Goal: Book appointment/travel/reservation

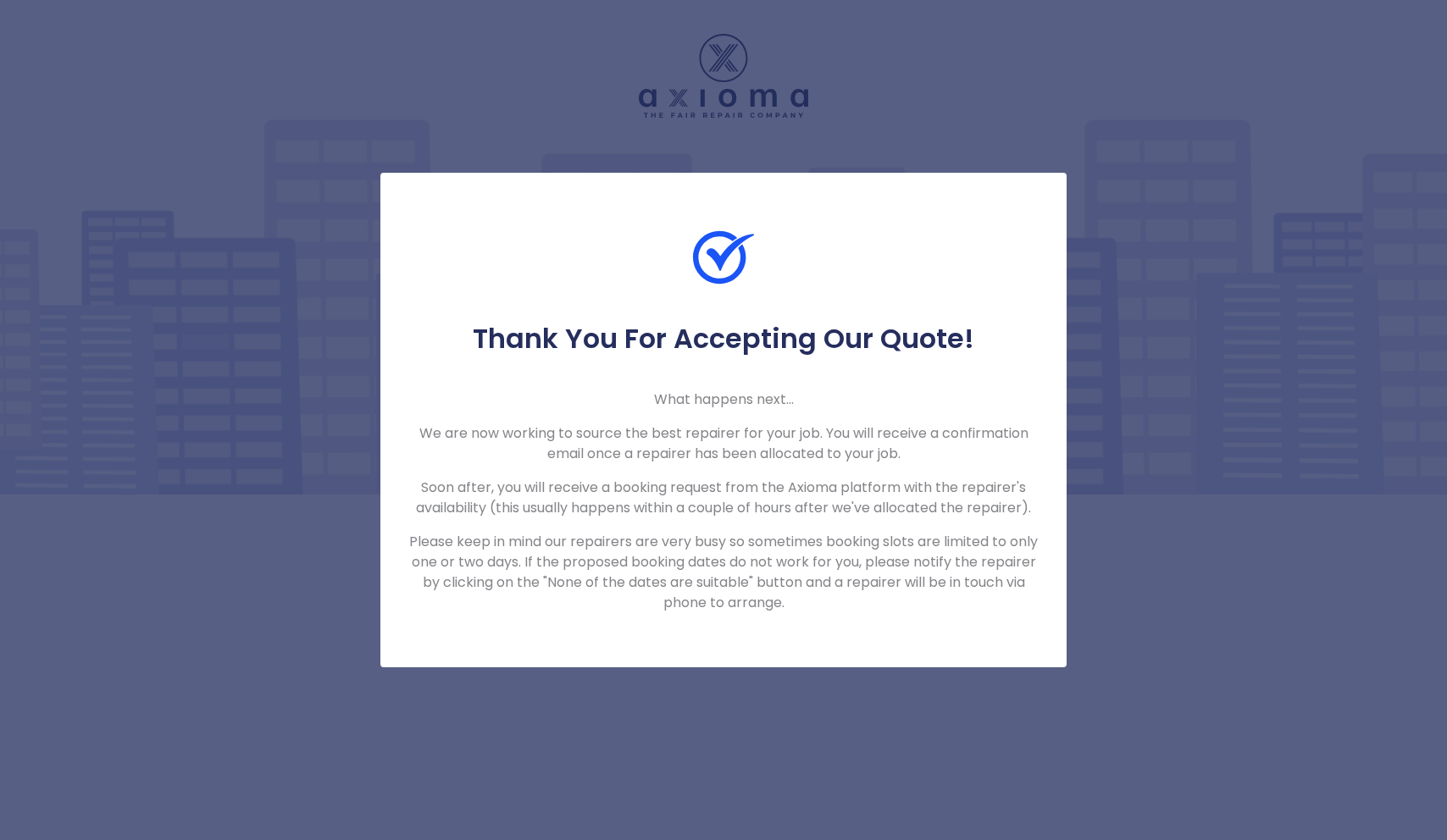
click at [1184, 669] on div "Thank You For Accepting Our Quote! What happens next... We are now working to s…" at bounding box center [724, 420] width 1447 height 840
click at [1037, 122] on div "Thank You For Accepting Our Quote! What happens next... We are now working to s…" at bounding box center [724, 420] width 1447 height 840
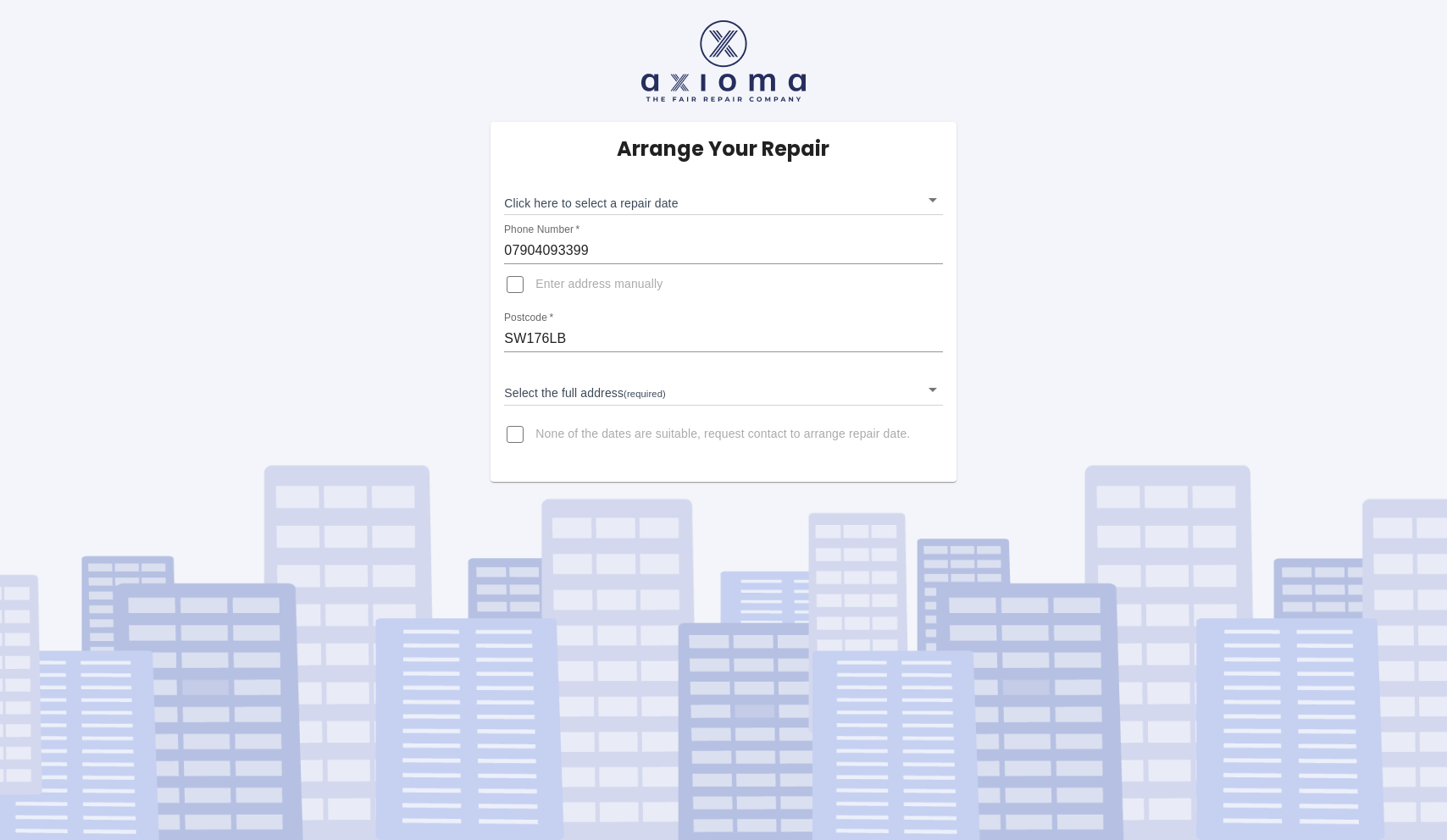
click at [516, 289] on input "Enter address manually" at bounding box center [515, 284] width 40 height 40
checkbox input "true"
click at [552, 376] on input "Address   *" at bounding box center [723, 379] width 438 height 27
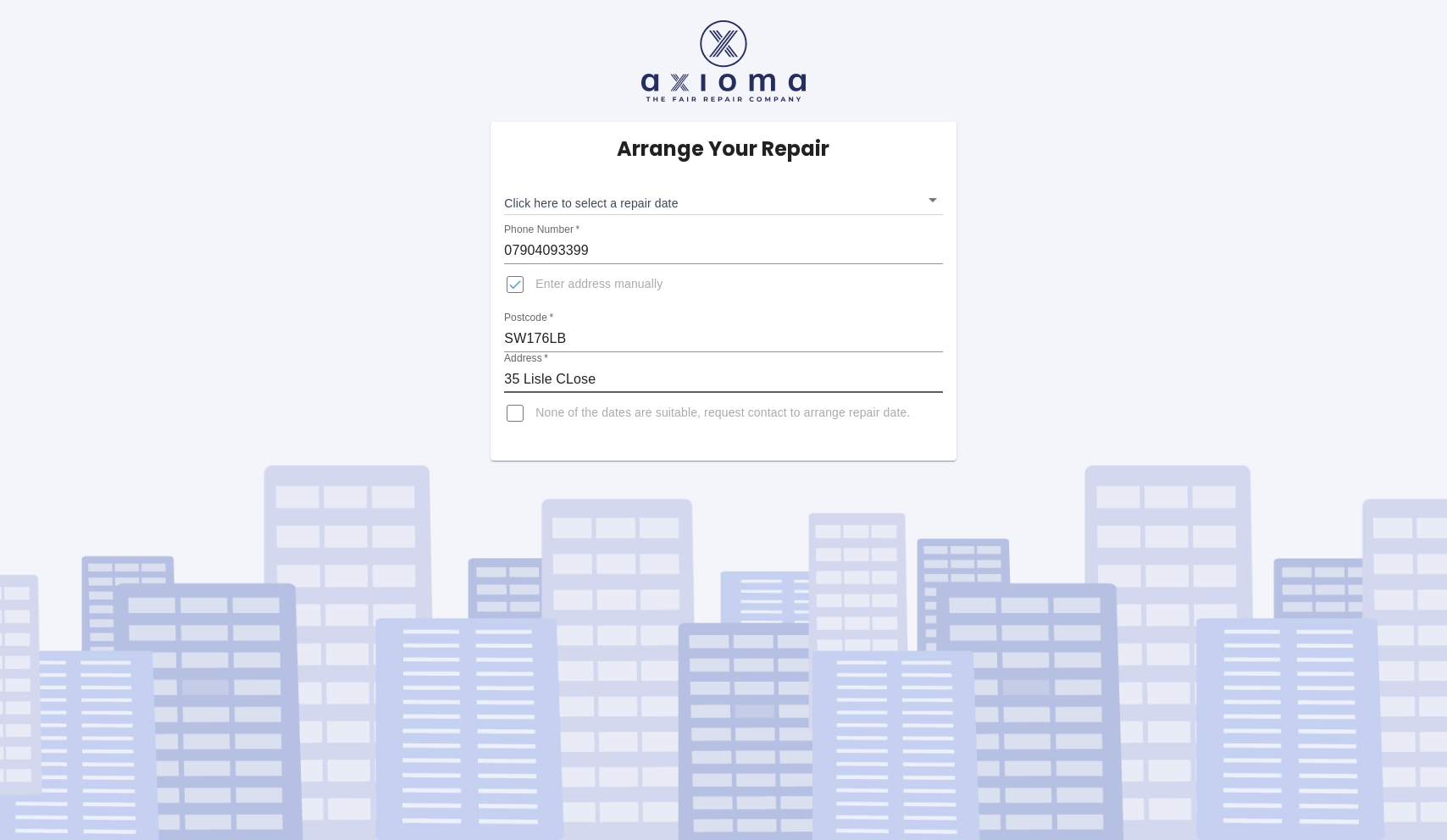
type input "35 Lisle CLose"
click at [801, 207] on body "Arrange Your Repair Click here to select a repair date ​ Phone Number   * 07904…" at bounding box center [724, 420] width 1447 height 840
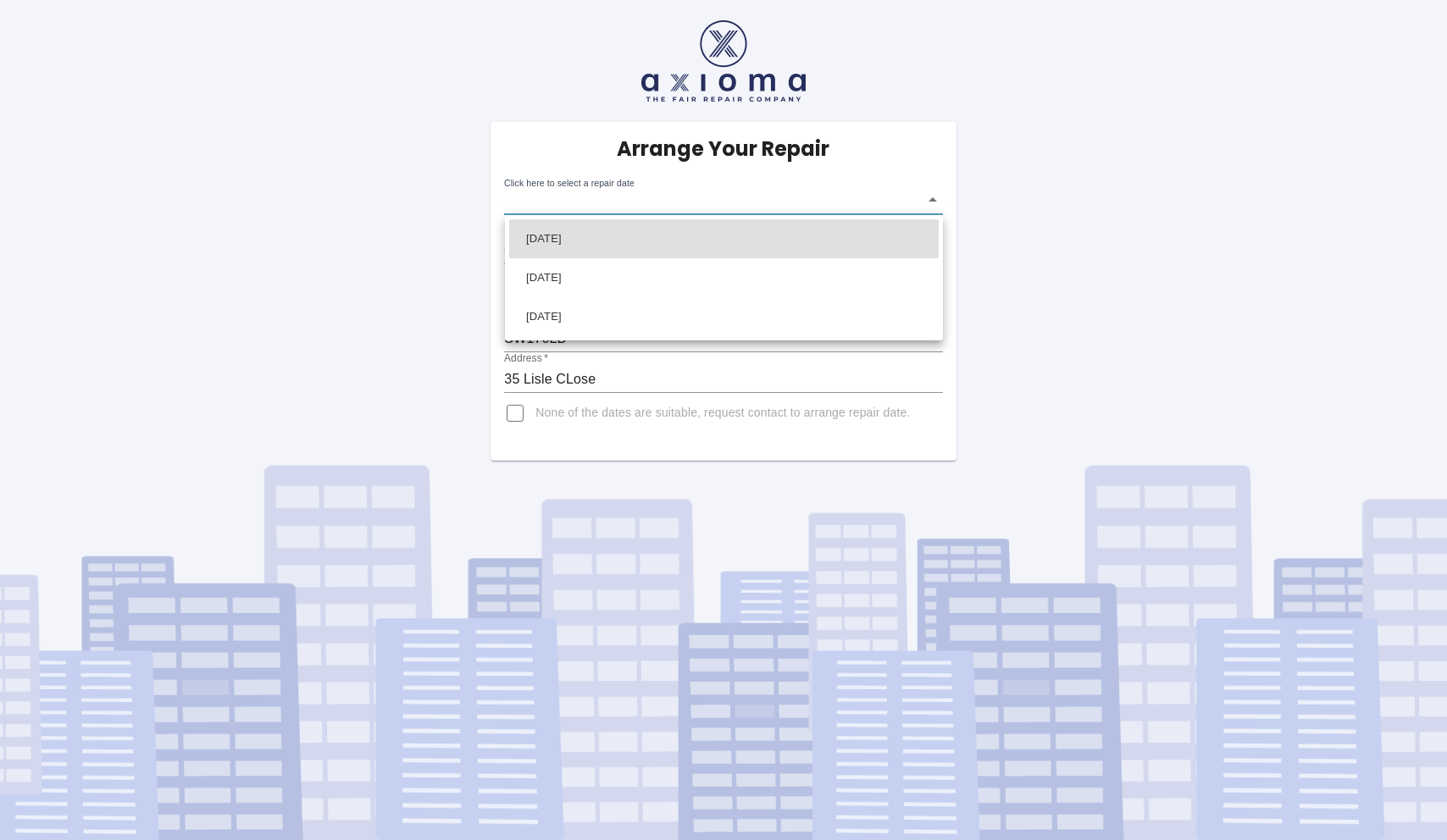
click at [1025, 172] on div at bounding box center [724, 420] width 1447 height 840
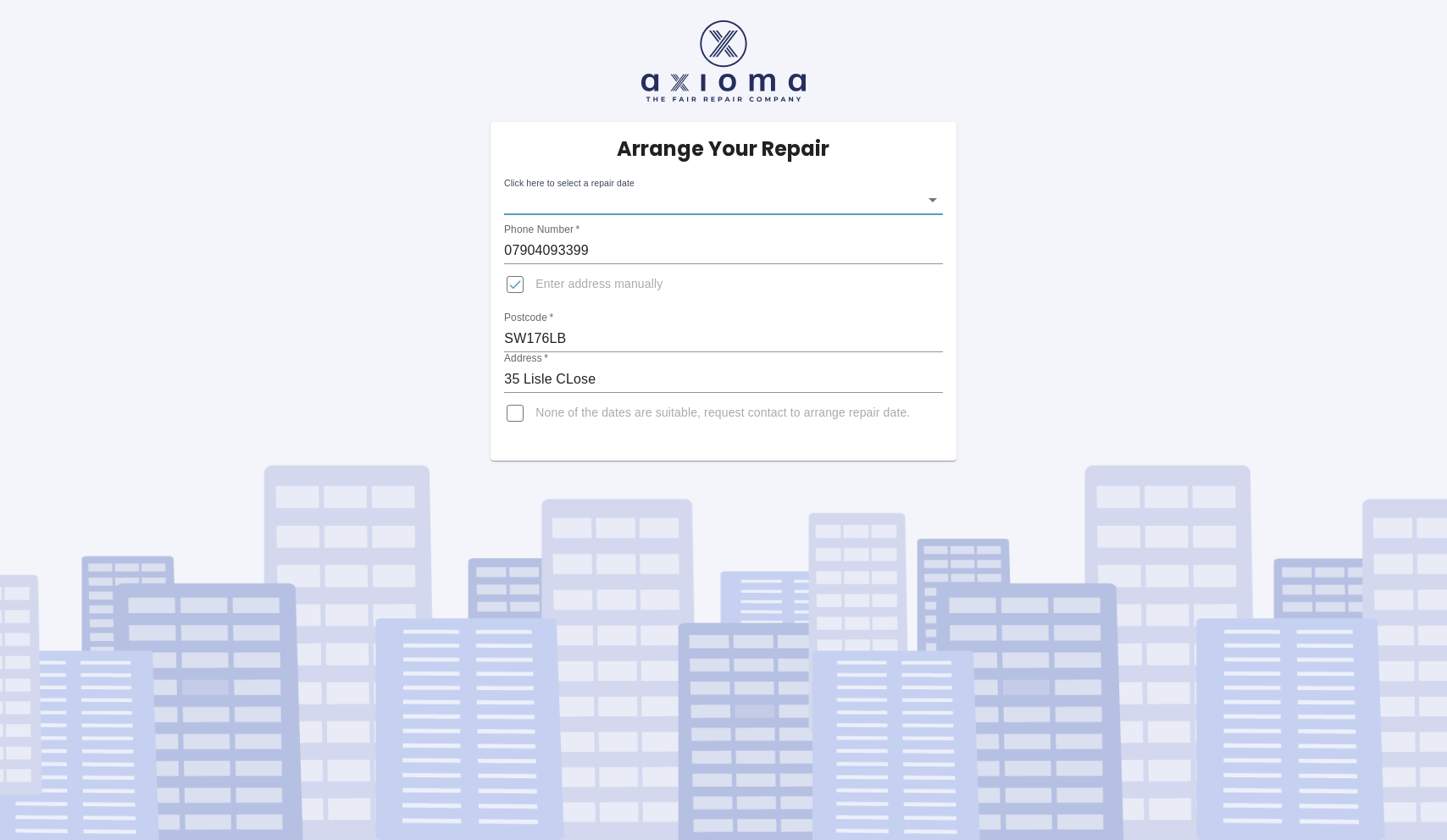
click at [682, 194] on body "Arrange Your Repair Click here to select a repair date ​ Phone Number   * 07904…" at bounding box center [724, 420] width 1447 height 840
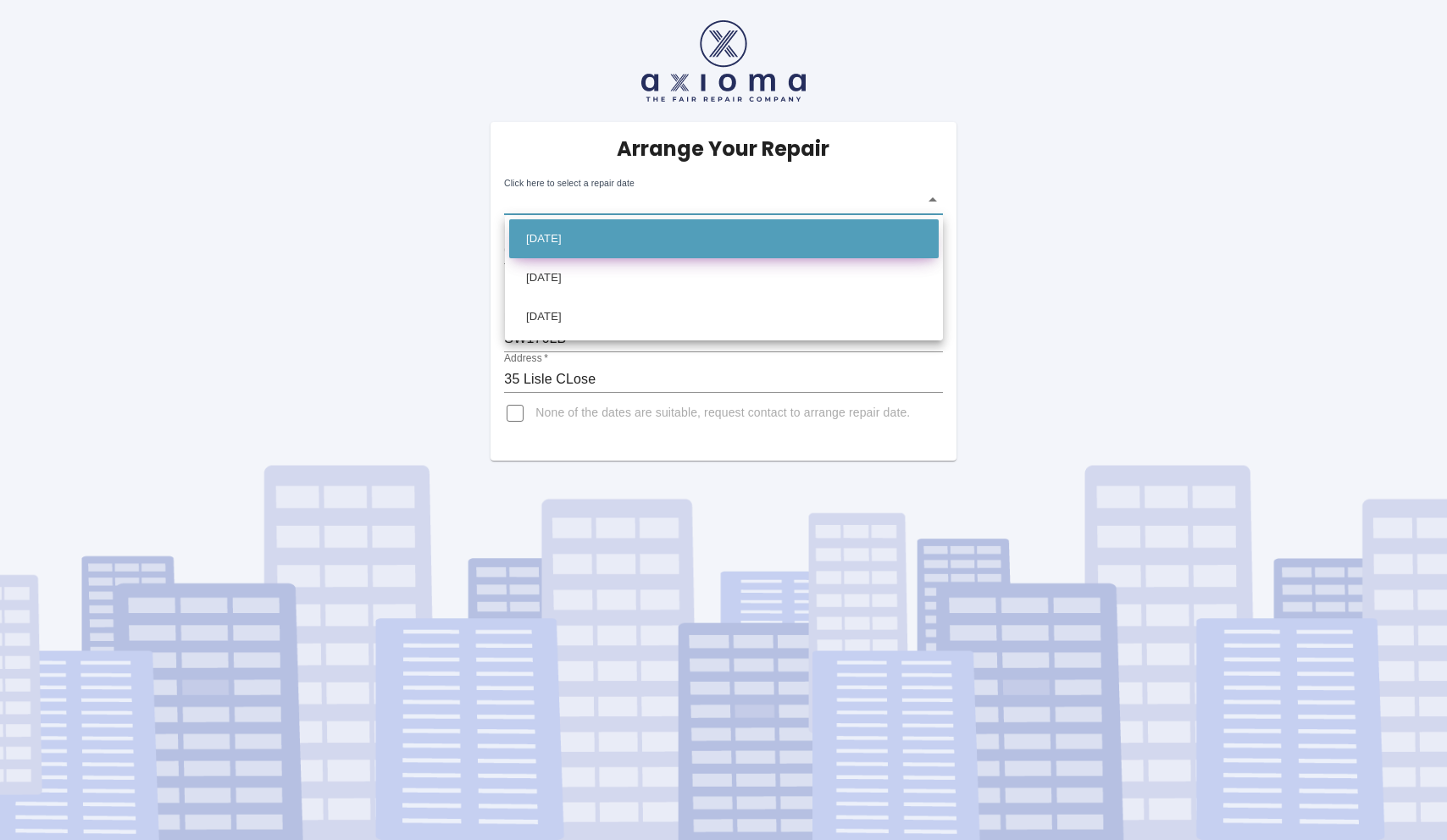
click at [611, 243] on li "[DATE]" at bounding box center [724, 239] width 430 height 39
type input "[DATE]T00:00:00.000Z"
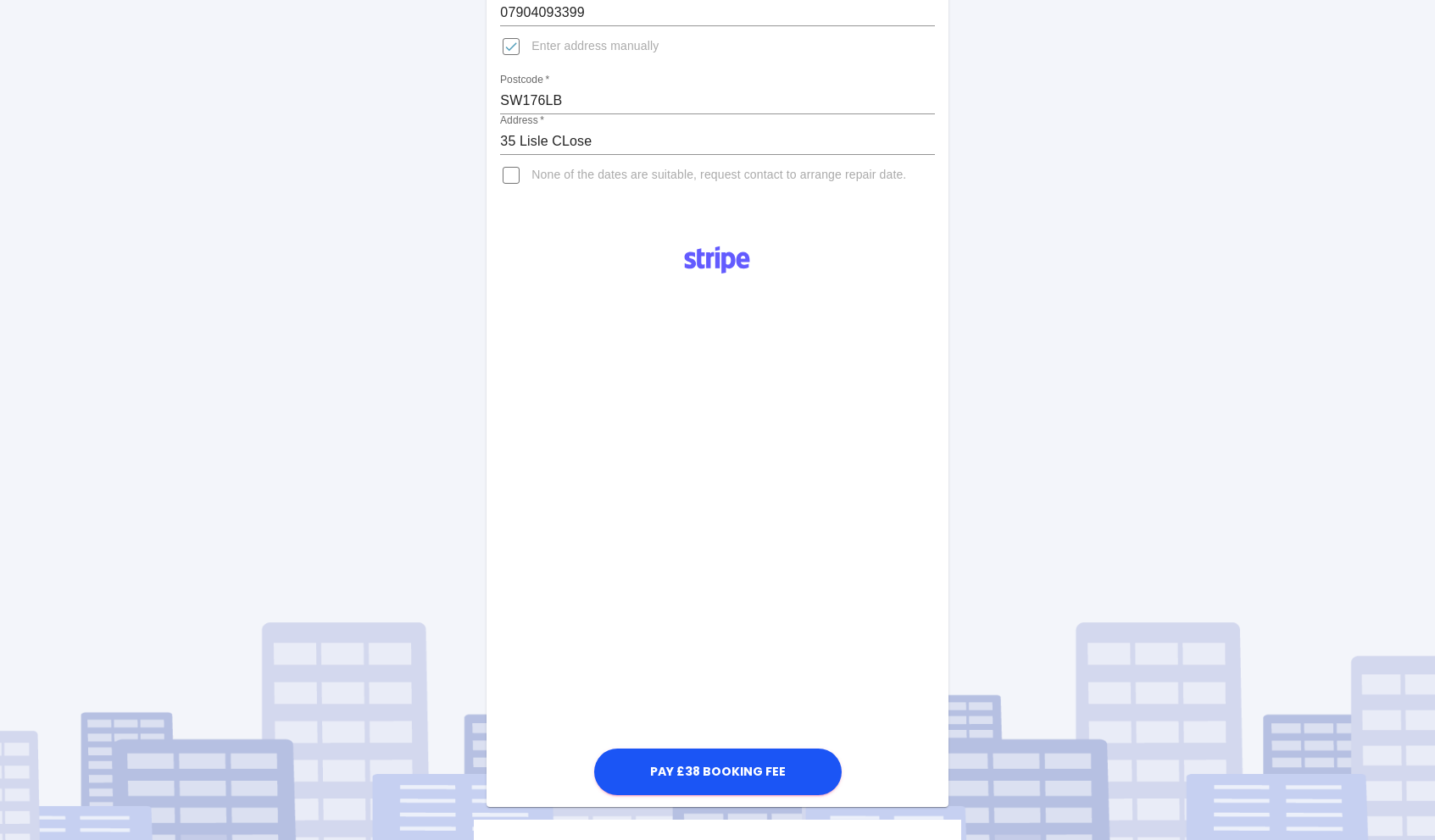
scroll to position [247, 0]
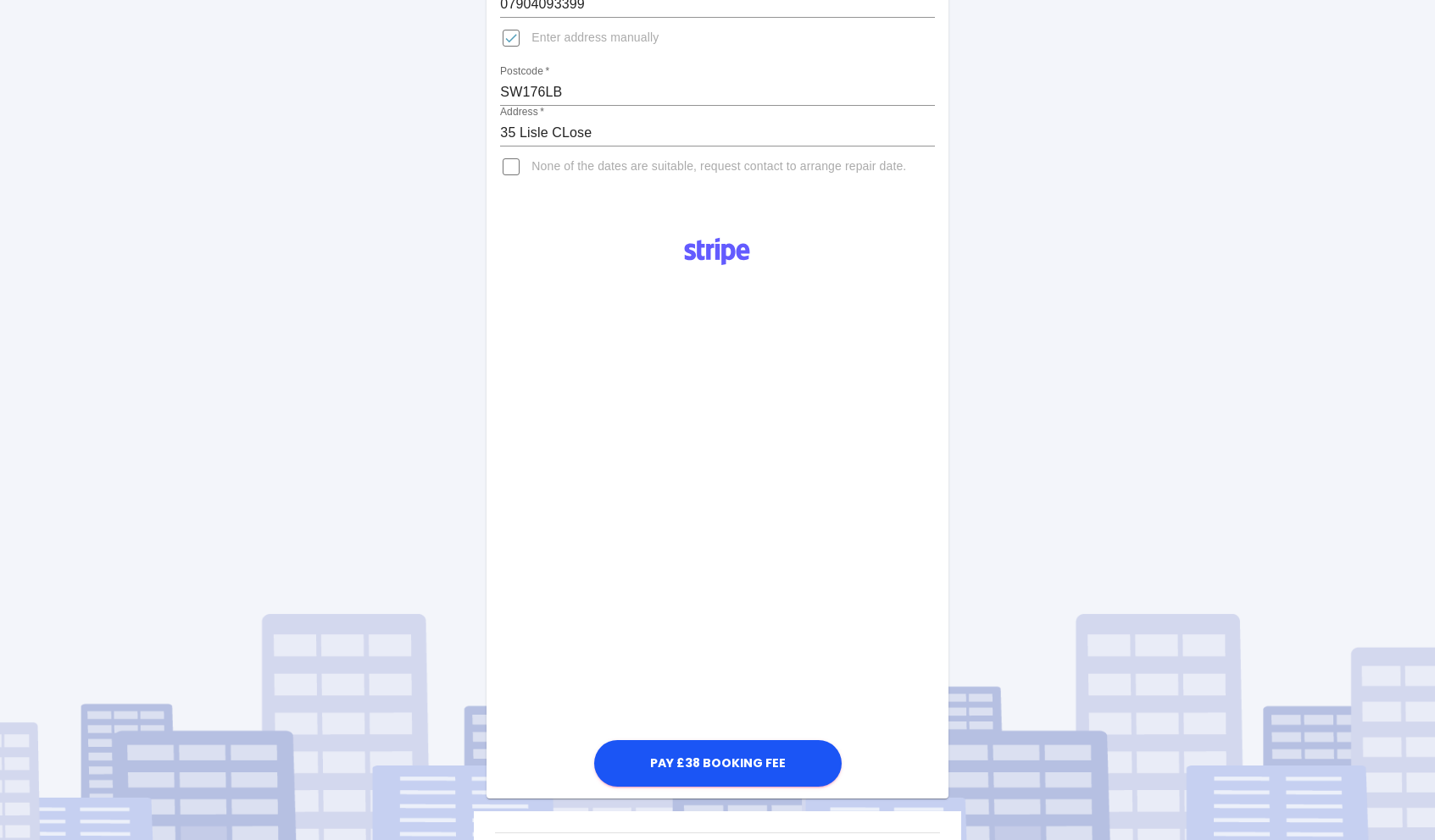
click at [424, 626] on div "Arrange Your Repair Click here to select a repair date [DATE] [DATE]T00:00:00.0…" at bounding box center [717, 369] width 1461 height 1232
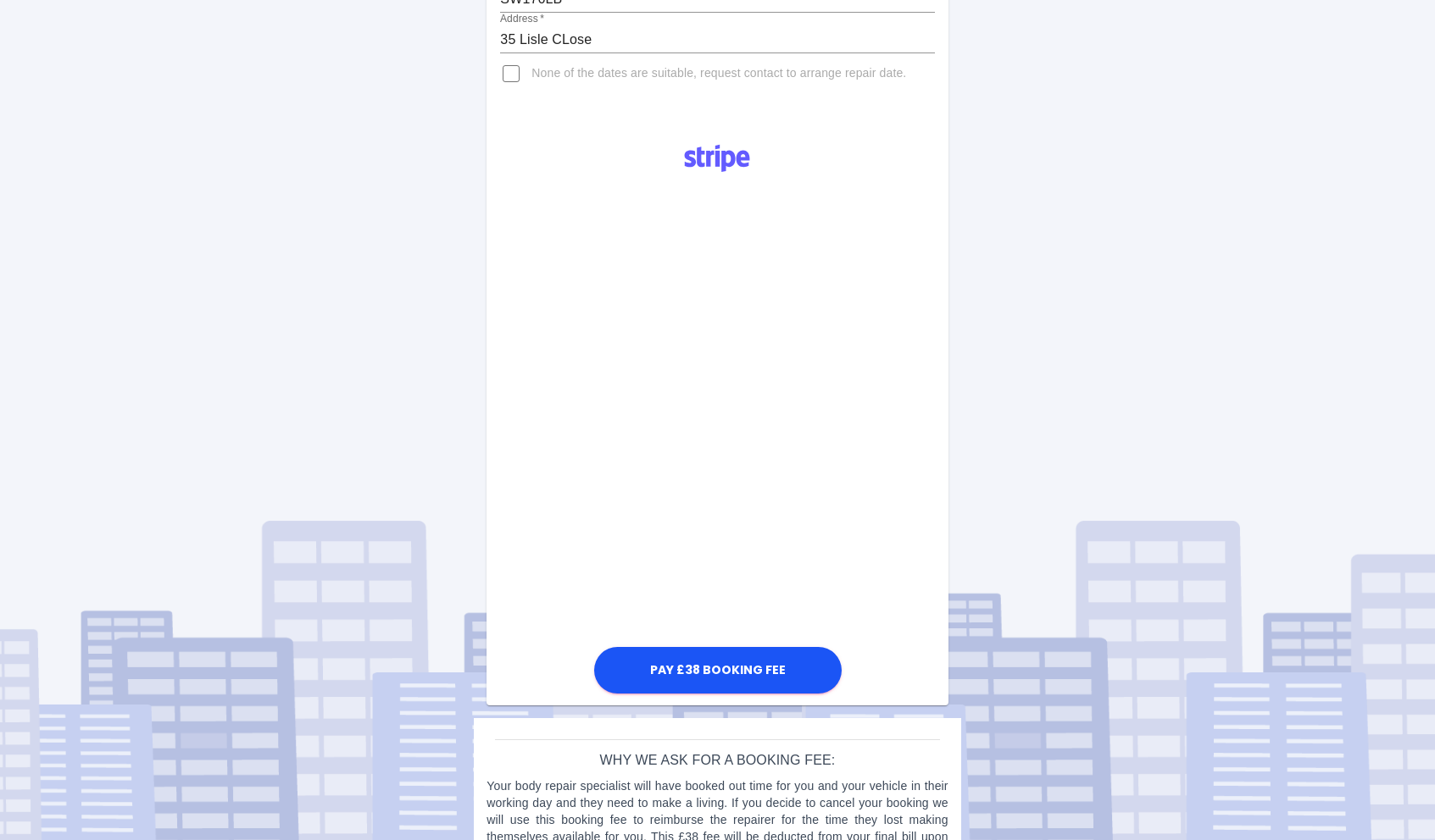
scroll to position [310, 0]
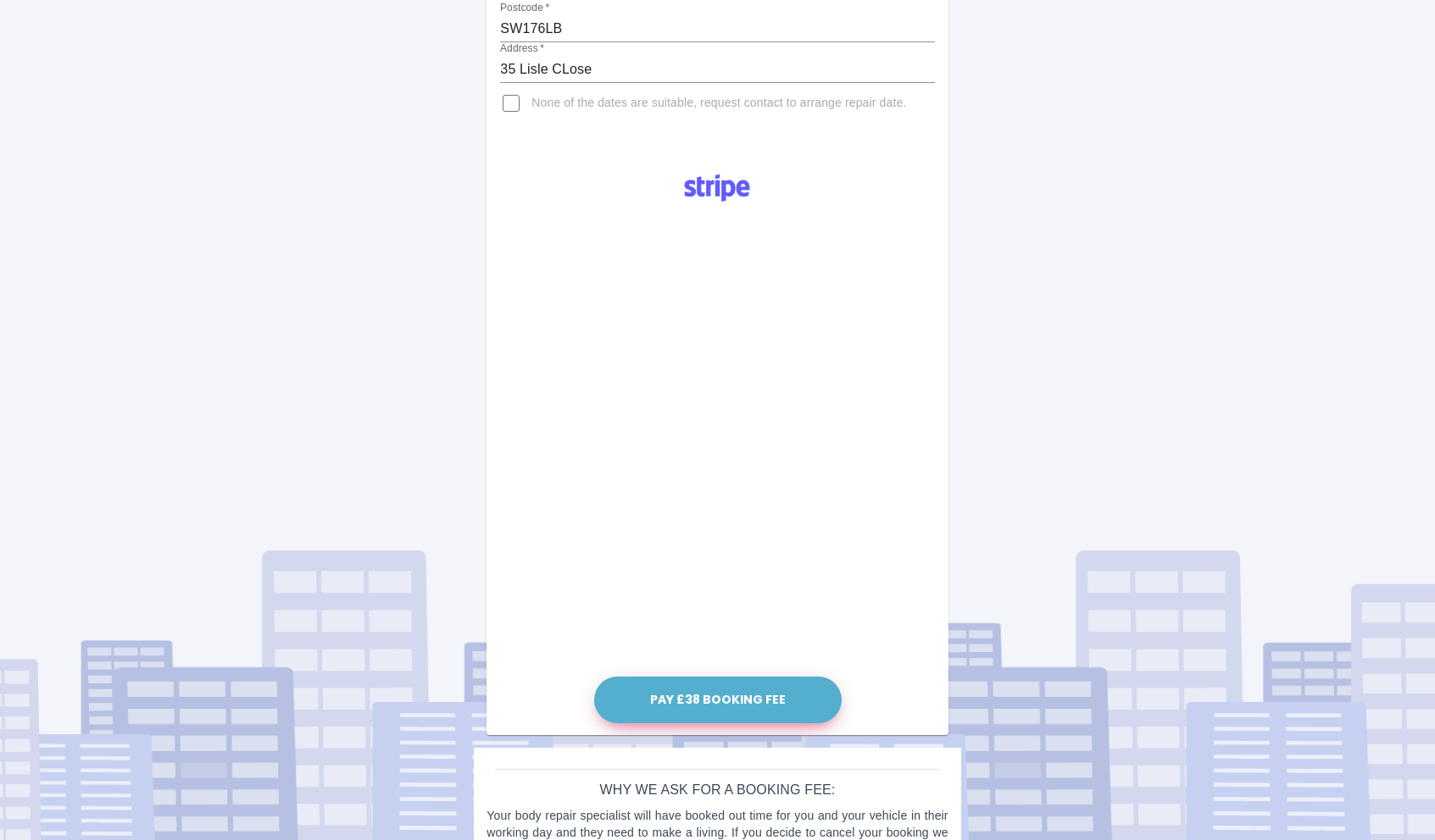
click at [756, 700] on button "Pay £38 Booking Fee" at bounding box center [718, 700] width 248 height 46
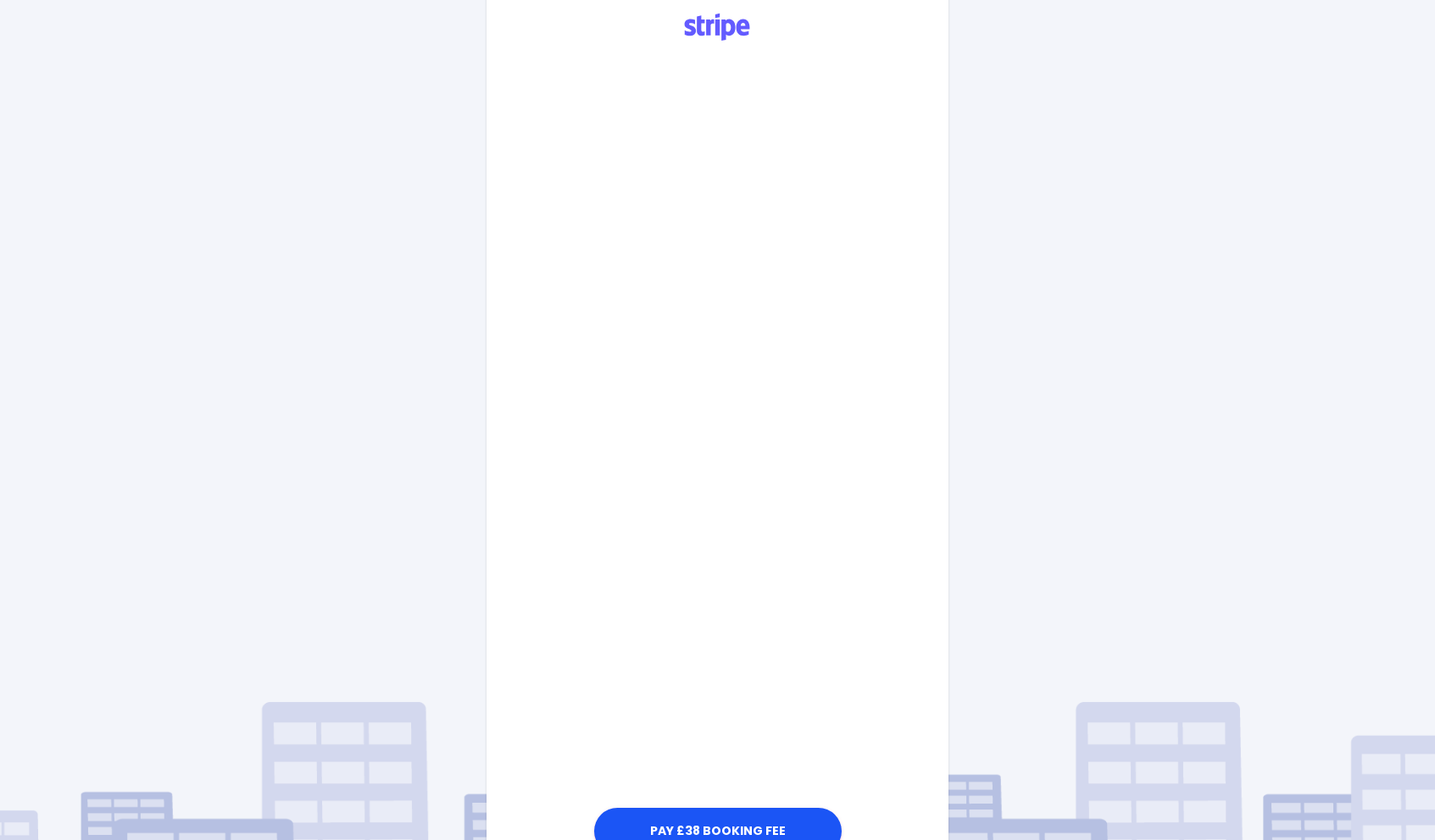
scroll to position [500, 0]
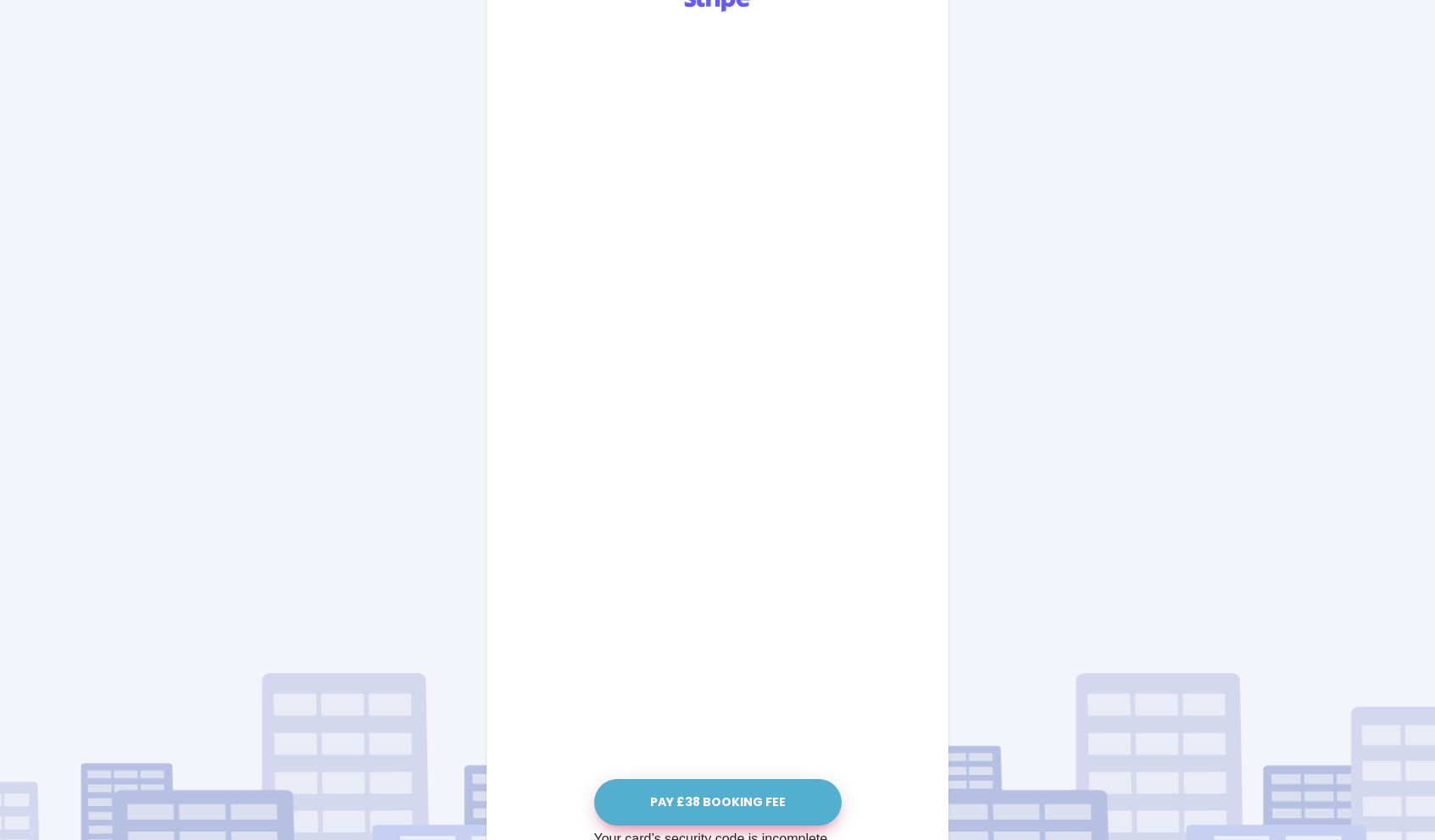
click at [744, 797] on button "Pay £38 Booking Fee" at bounding box center [718, 802] width 248 height 46
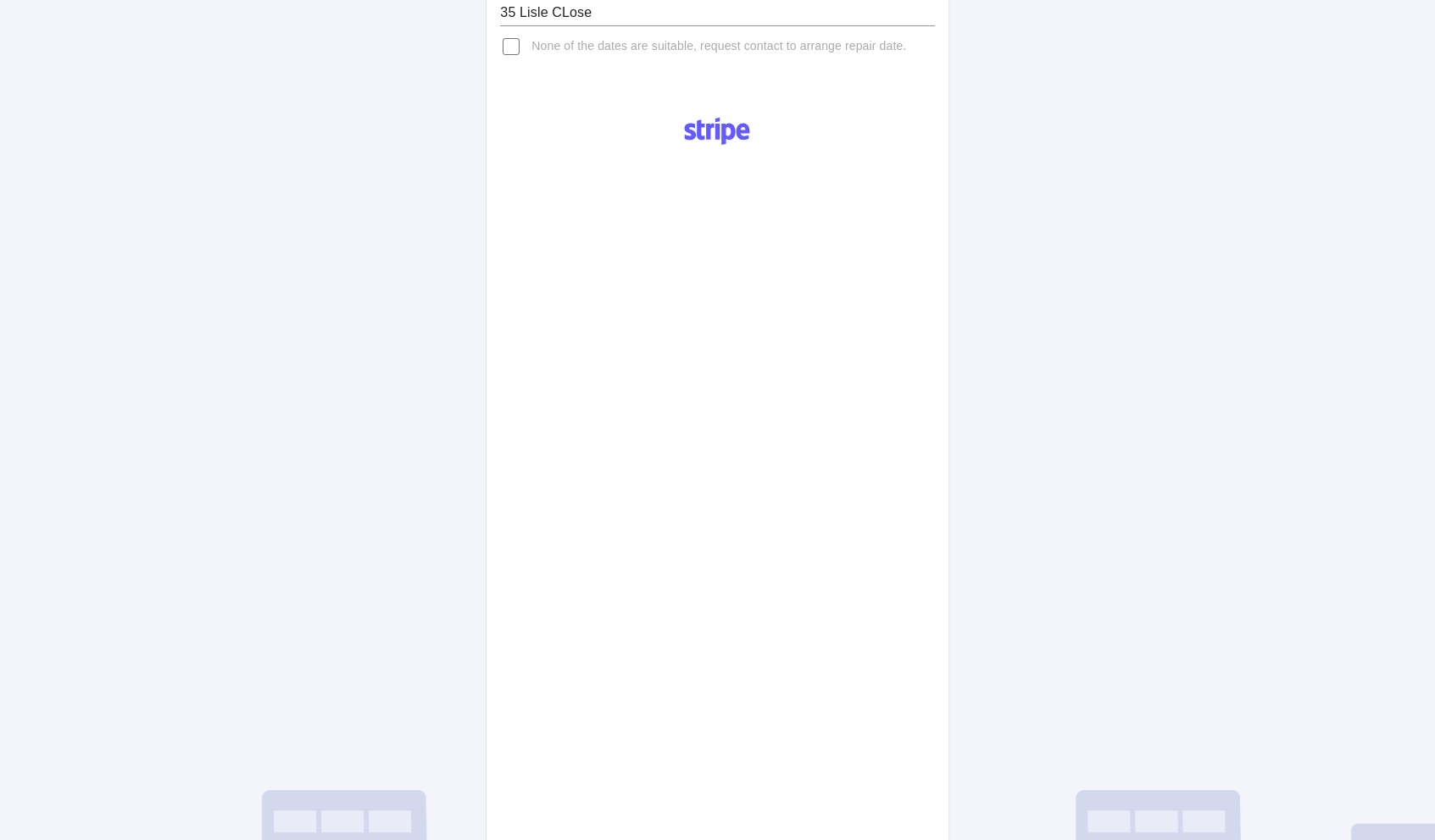
scroll to position [365, 0]
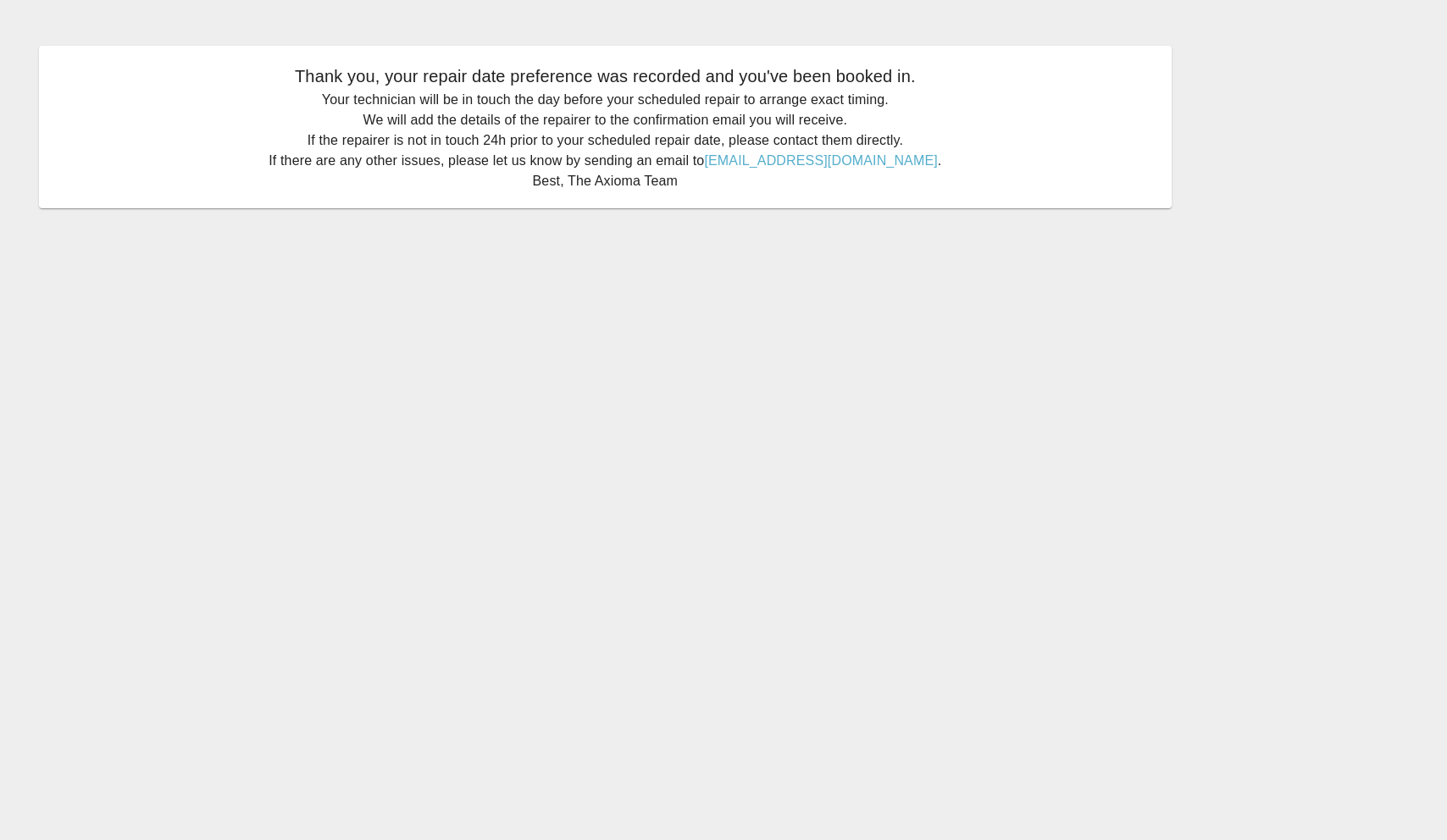
click at [781, 420] on main "Thank you, your repair date preference was recorded and you've been booked in. …" at bounding box center [724, 420] width 1447 height 840
click at [1294, 285] on main "Thank you, your repair date preference was recorded and you've been booked in. …" at bounding box center [724, 420] width 1447 height 840
